Goal: Task Accomplishment & Management: Manage account settings

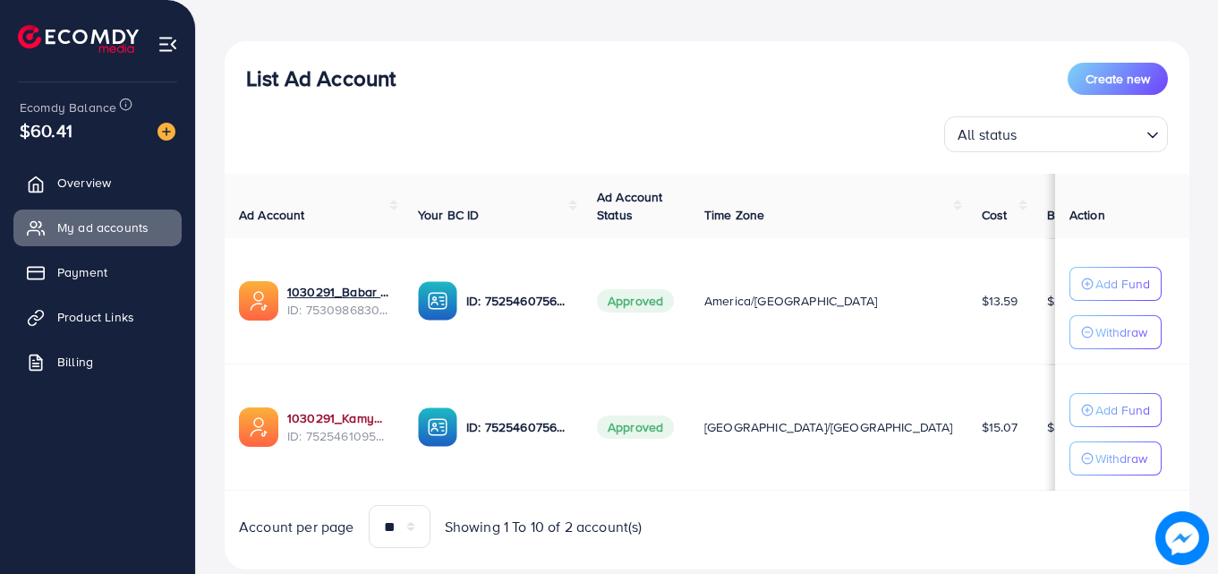
scroll to position [179, 0]
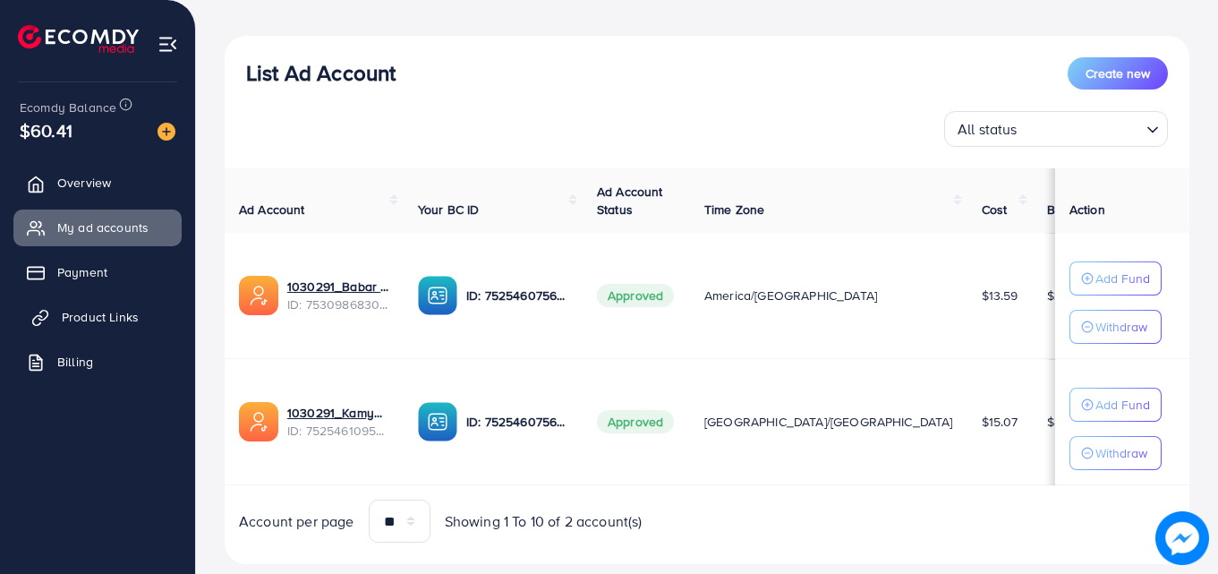
click at [45, 320] on icon at bounding box center [42, 316] width 9 height 10
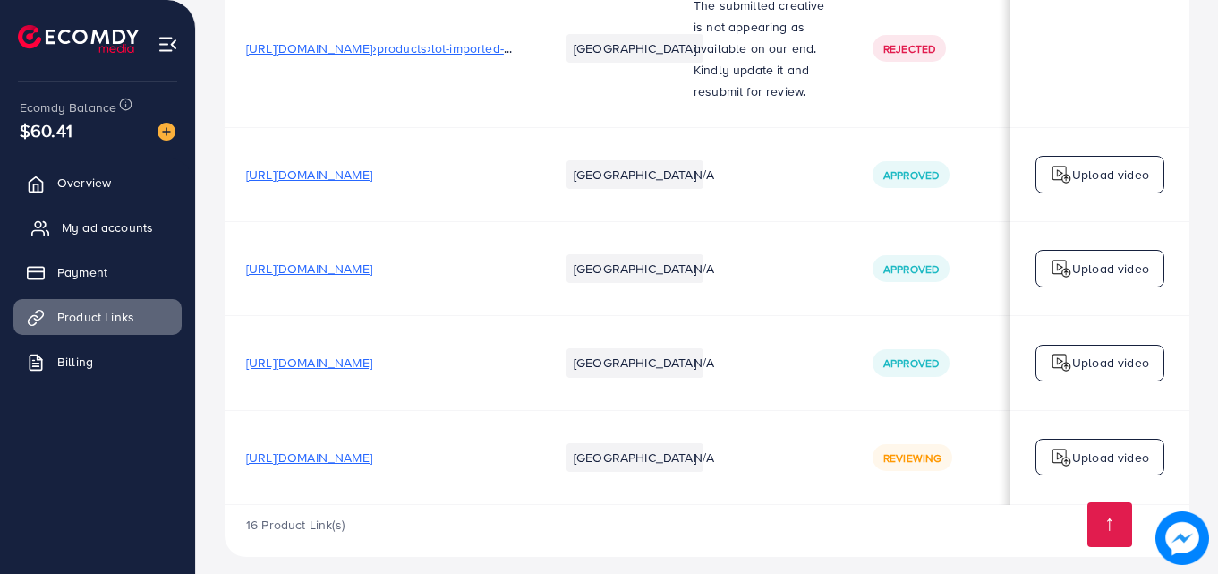
click at [85, 234] on span "My ad accounts" at bounding box center [107, 227] width 91 height 18
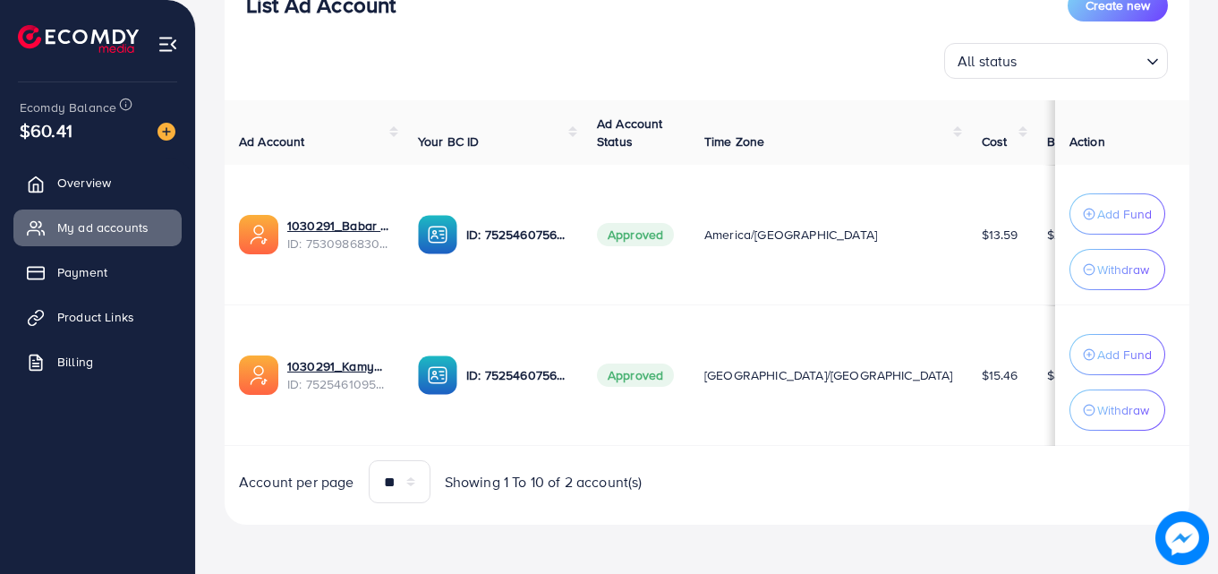
scroll to position [248, 0]
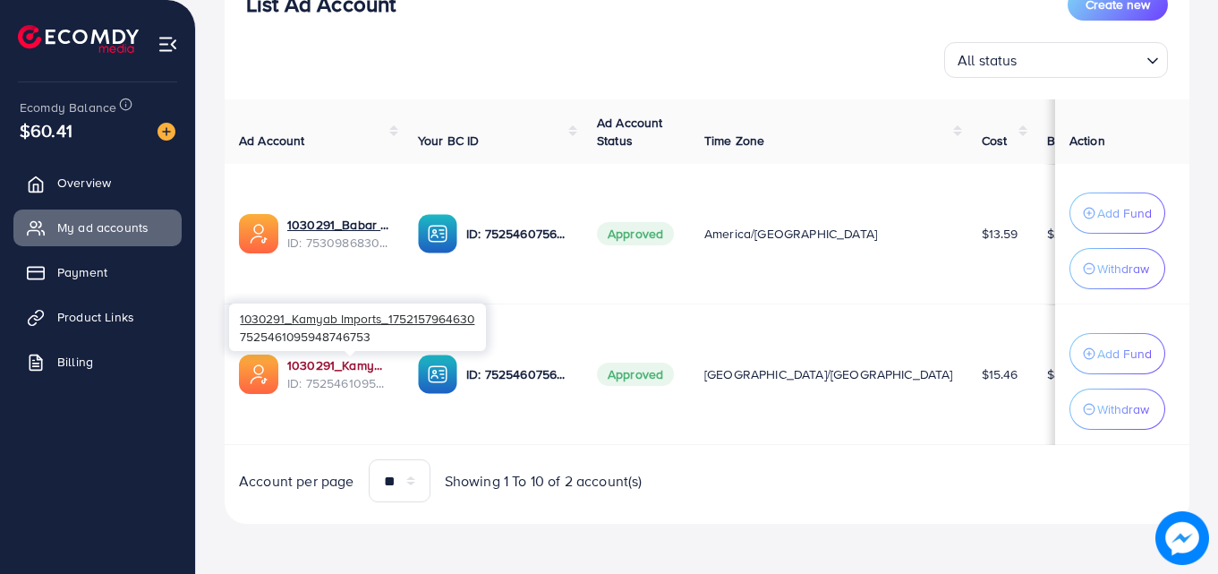
click at [350, 368] on link "1030291_Kamyab Imports_1752157964630" at bounding box center [338, 365] width 102 height 18
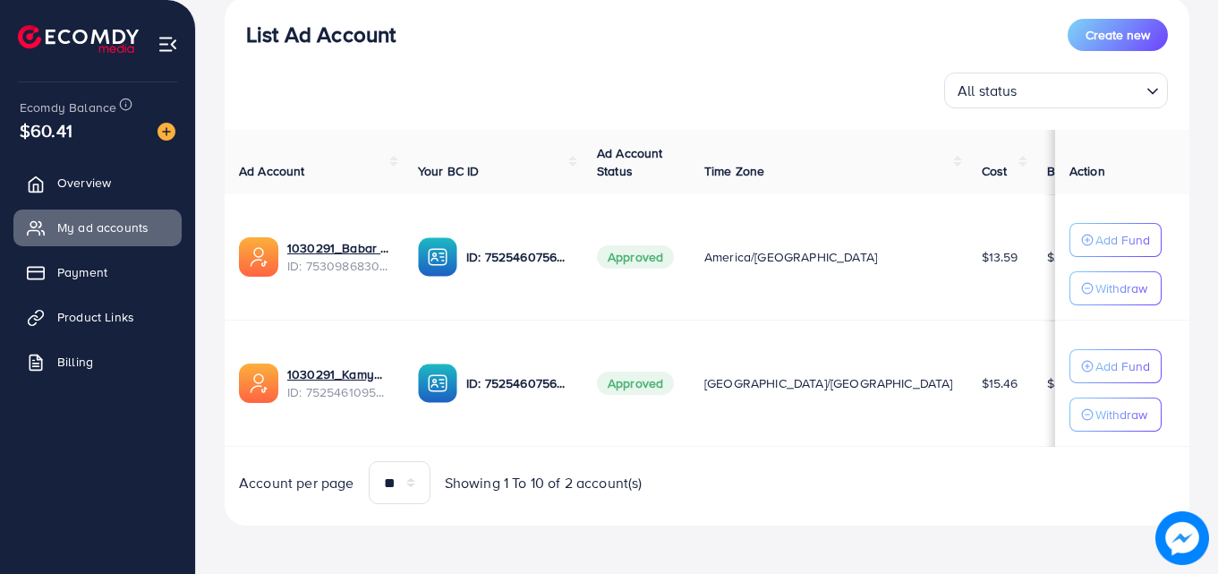
scroll to position [219, 0]
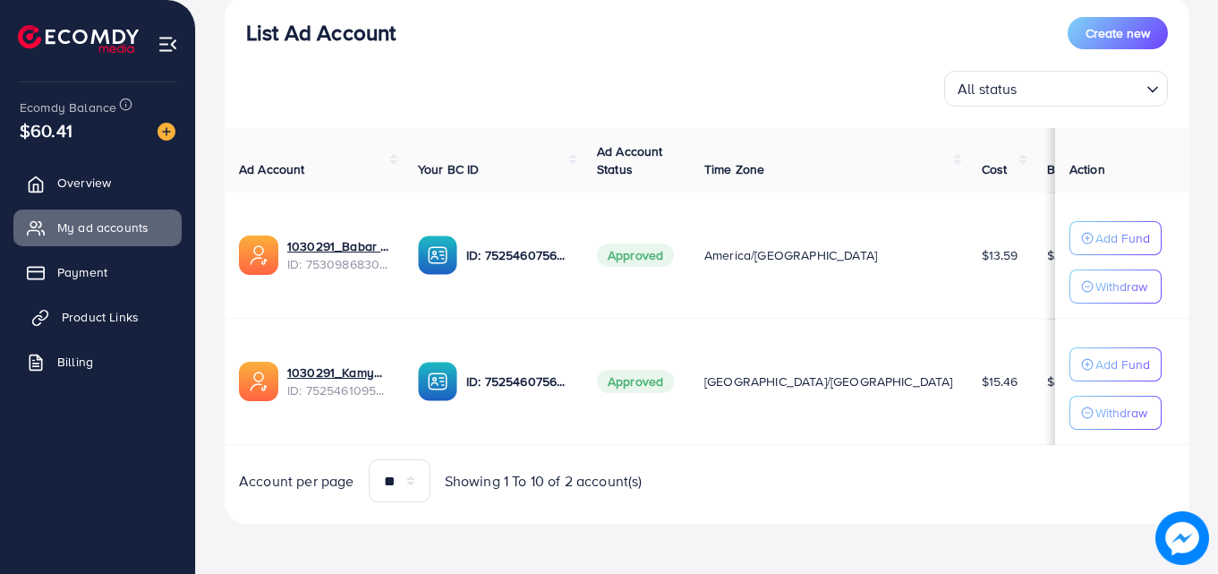
click at [106, 310] on span "Product Links" at bounding box center [100, 317] width 77 height 18
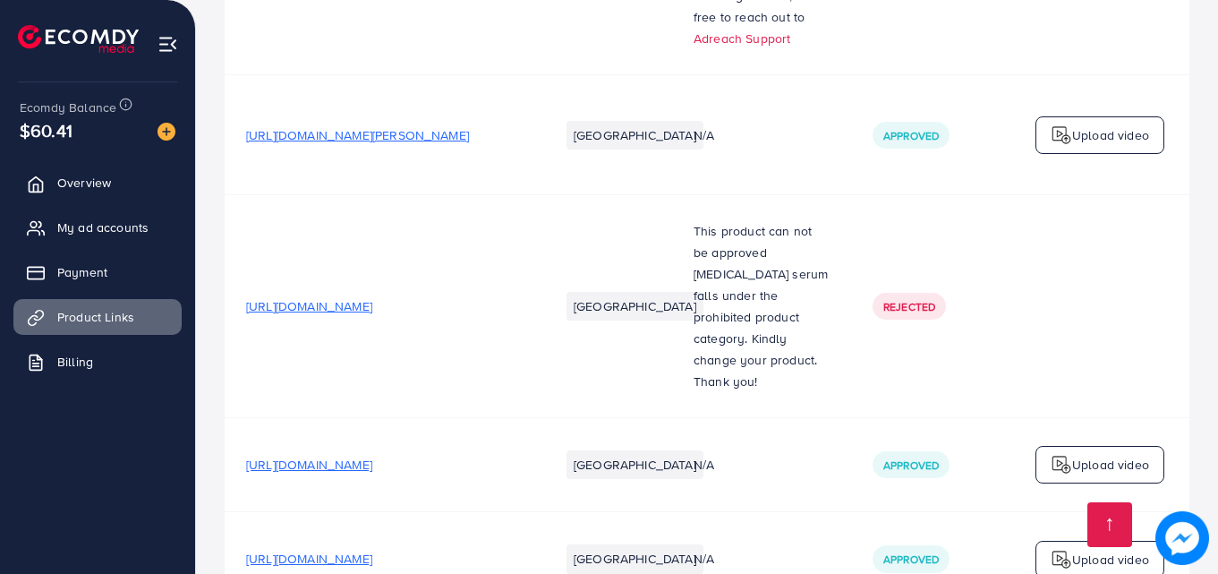
scroll to position [2427, 0]
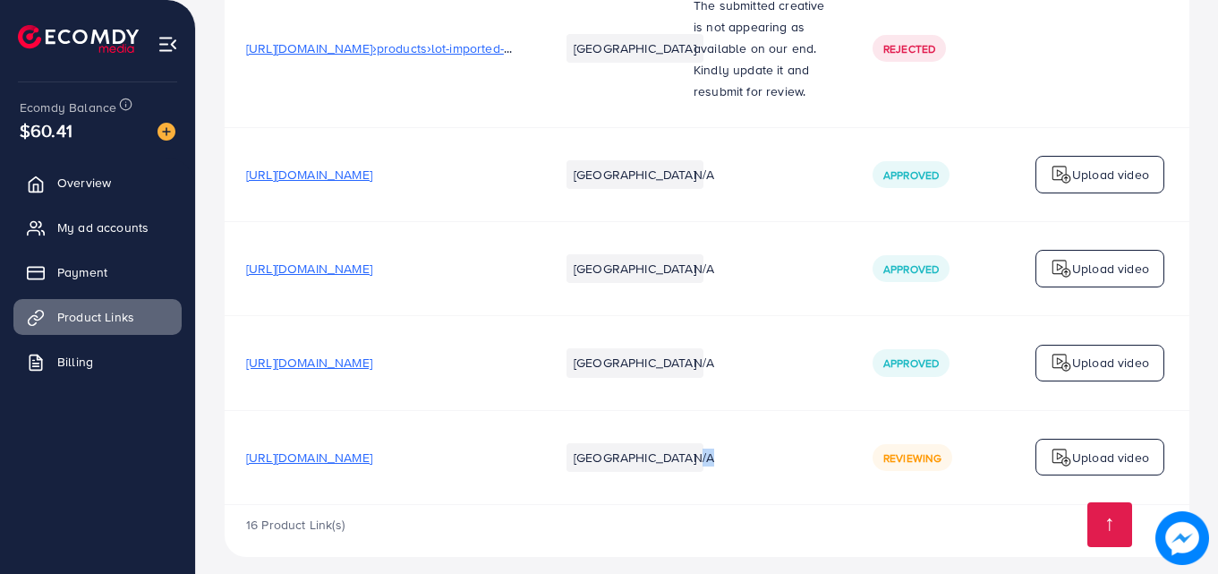
drag, startPoint x: 689, startPoint y: 486, endPoint x: 737, endPoint y: 480, distance: 48.7
click at [737, 480] on td "N/A" at bounding box center [761, 457] width 179 height 94
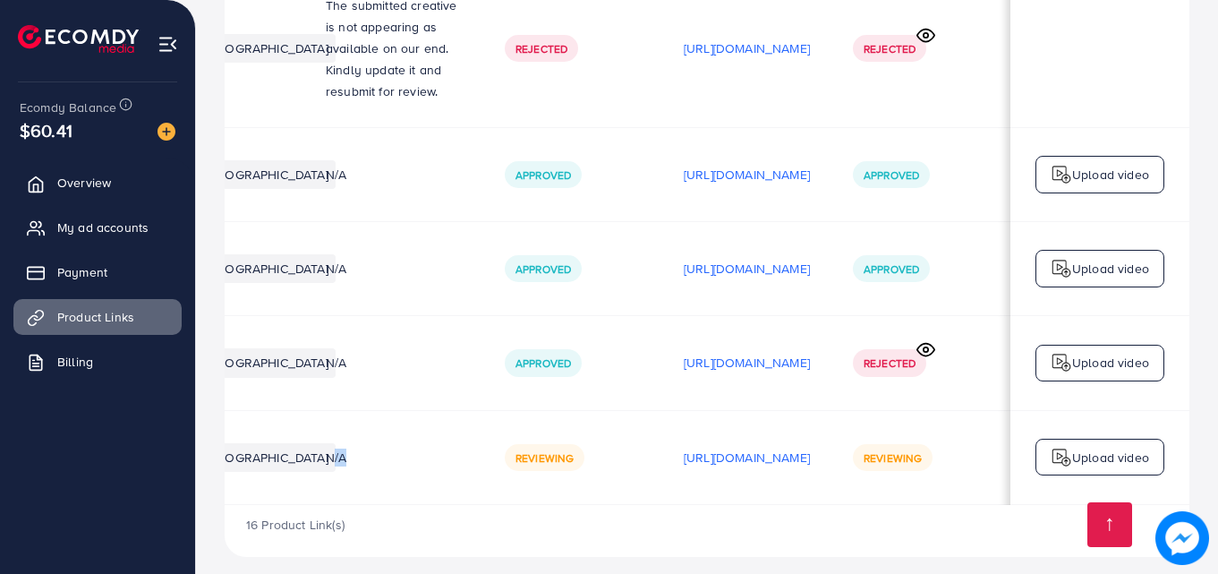
scroll to position [0, 453]
click at [925, 340] on icon at bounding box center [925, 349] width 19 height 19
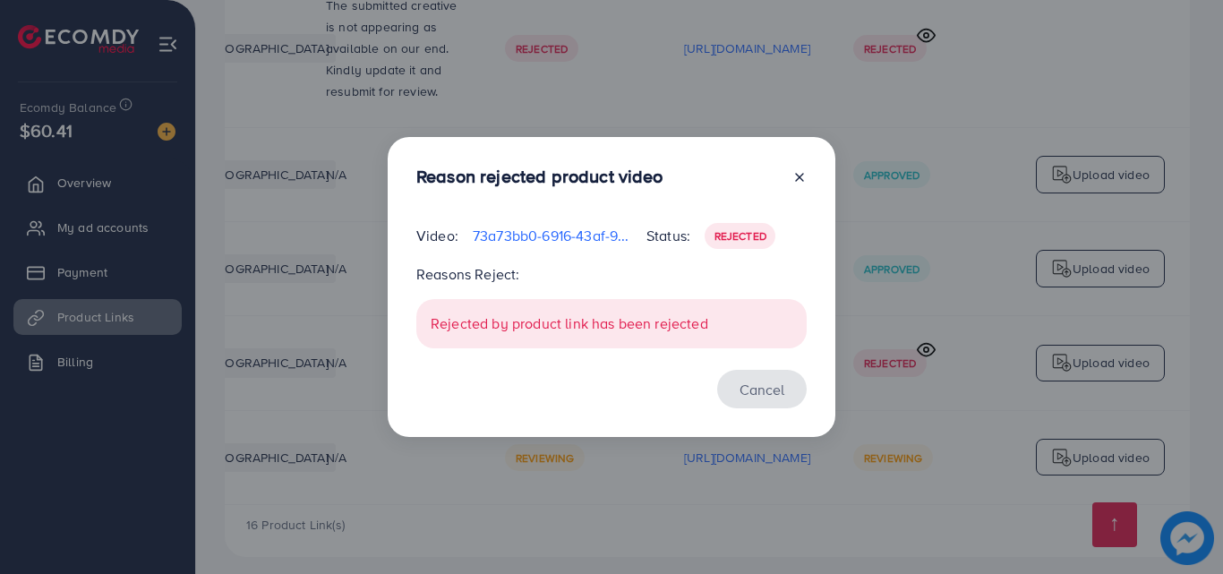
click at [758, 388] on button "Cancel" at bounding box center [761, 389] width 89 height 38
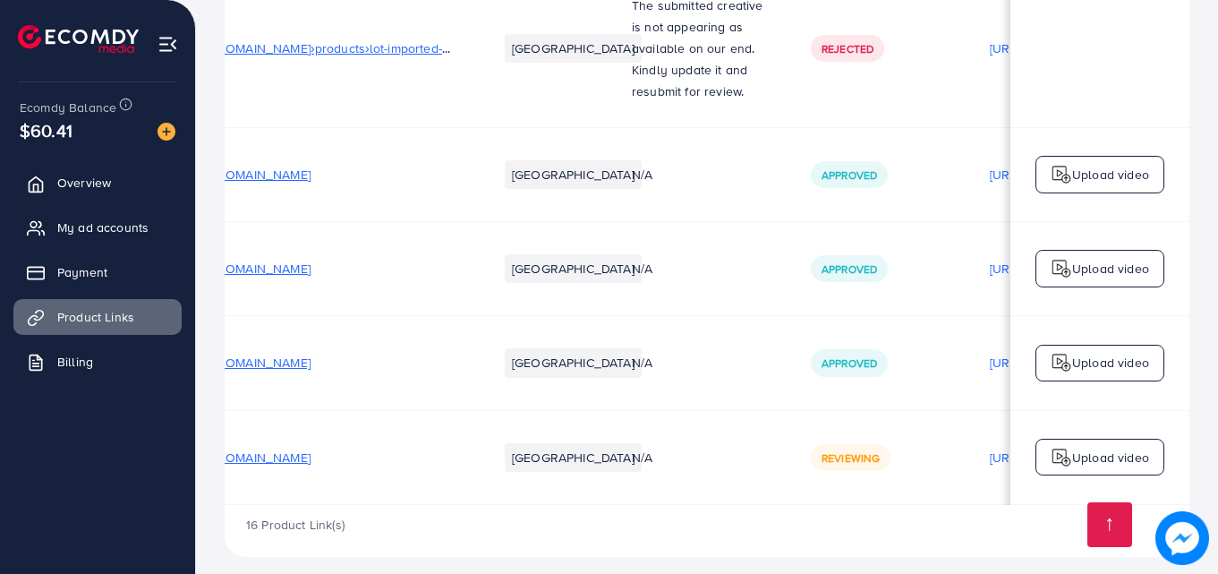
scroll to position [0, 0]
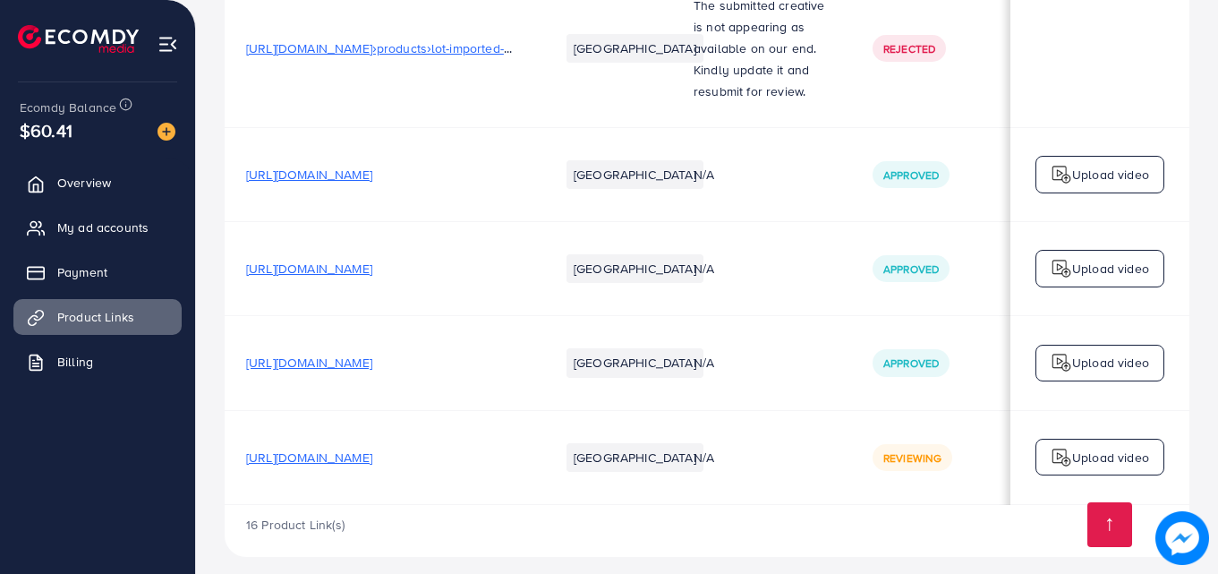
click at [356, 354] on span "[URL][DOMAIN_NAME]" at bounding box center [309, 363] width 126 height 18
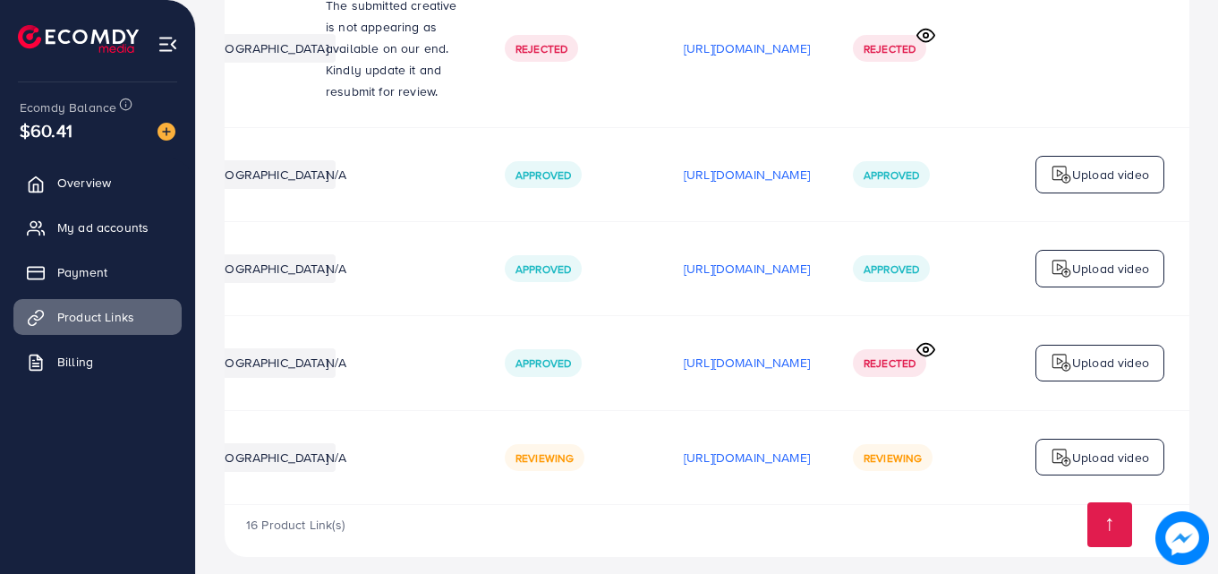
scroll to position [0, 453]
click at [66, 179] on span "Overview" at bounding box center [89, 183] width 54 height 18
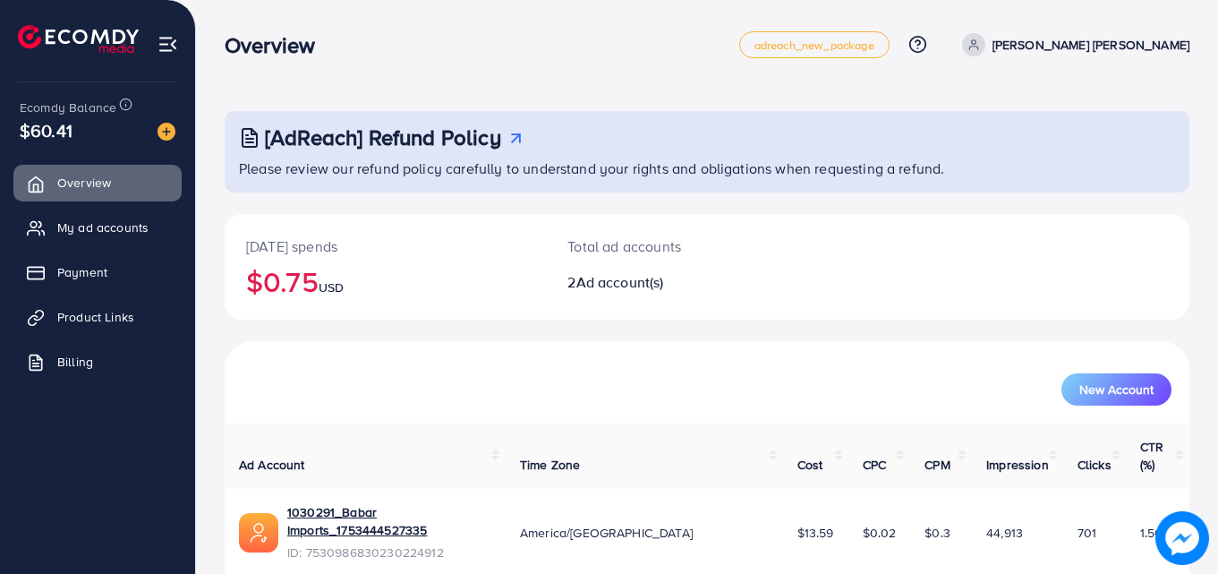
scroll to position [113, 0]
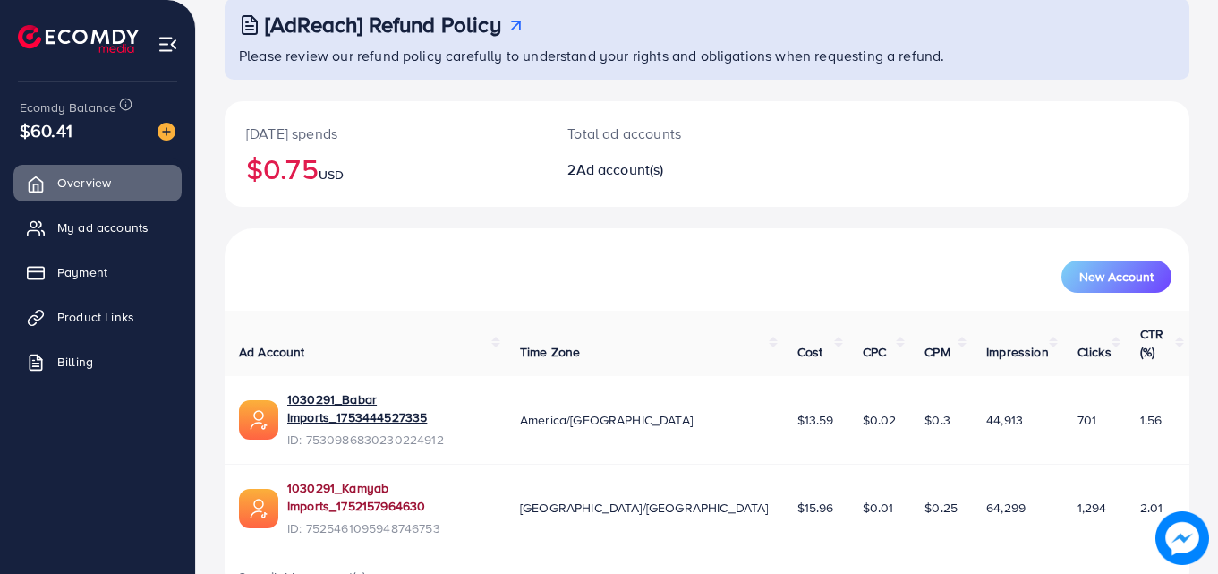
click at [331, 479] on link "1030291_Kamyab Imports_1752157964630" at bounding box center [389, 497] width 204 height 37
